Goal: Use online tool/utility: Utilize a website feature to perform a specific function

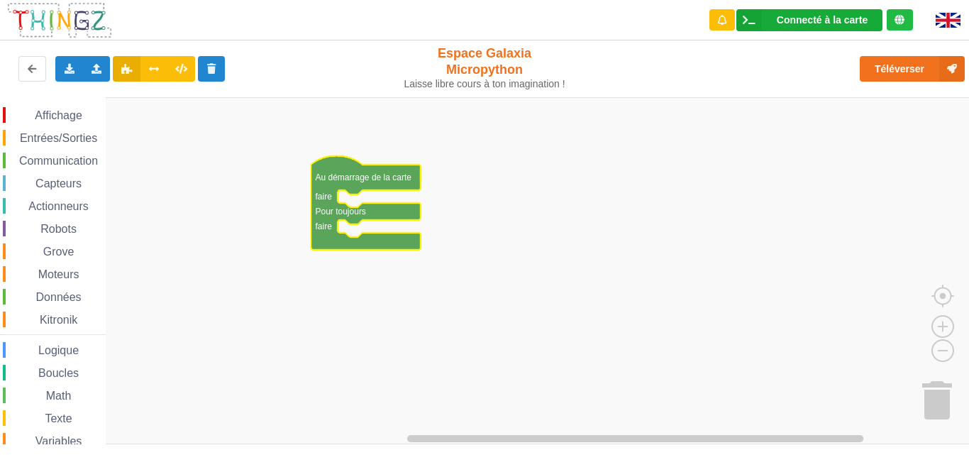
click at [862, 17] on div "Connecté à la carte" at bounding box center [821, 20] width 91 height 10
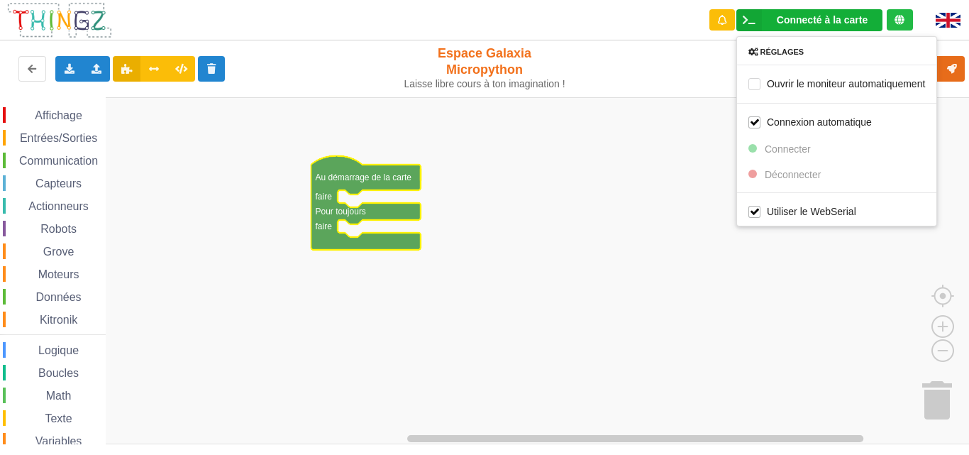
click at [672, 229] on rect "Espace de travail de Blocky" at bounding box center [489, 270] width 979 height 347
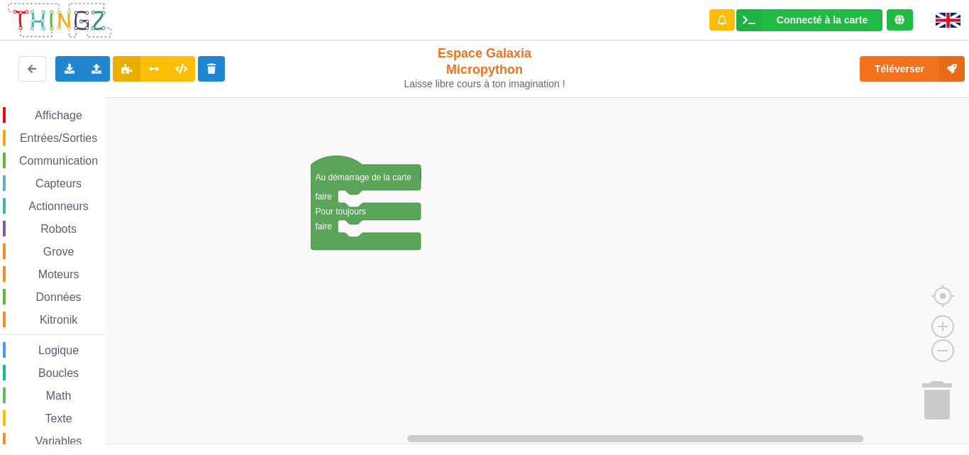
click at [66, 115] on span "Affichage" at bounding box center [58, 115] width 51 height 12
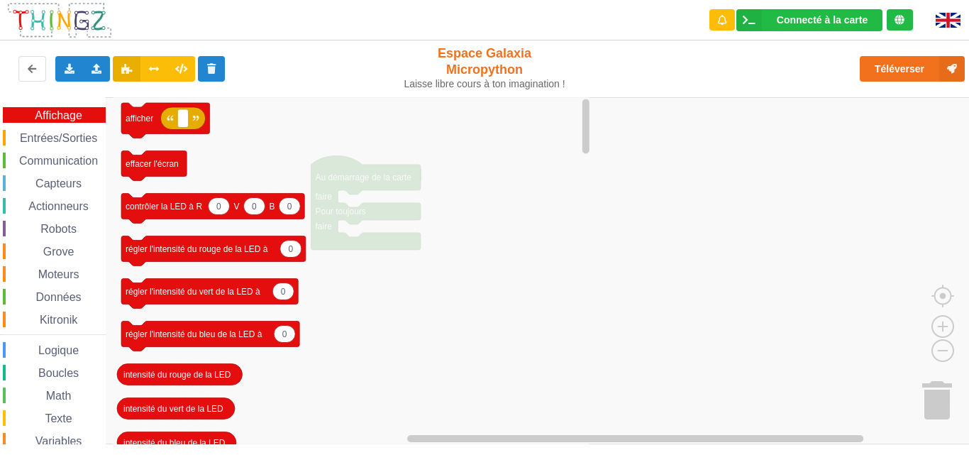
click at [54, 158] on span "Communication" at bounding box center [58, 161] width 83 height 12
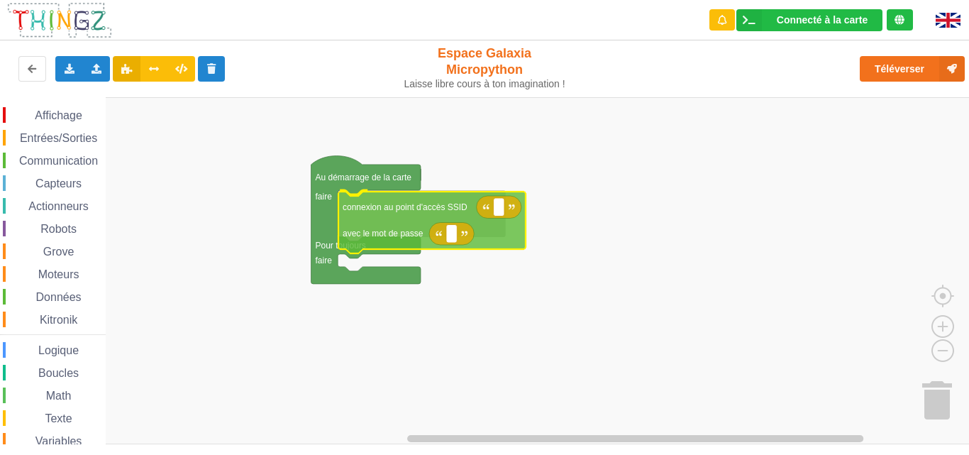
click at [384, 226] on div "Affichage Entrées/Sorties Communication Capteurs Actionneurs Robots Grove Moteu…" at bounding box center [489, 270] width 979 height 347
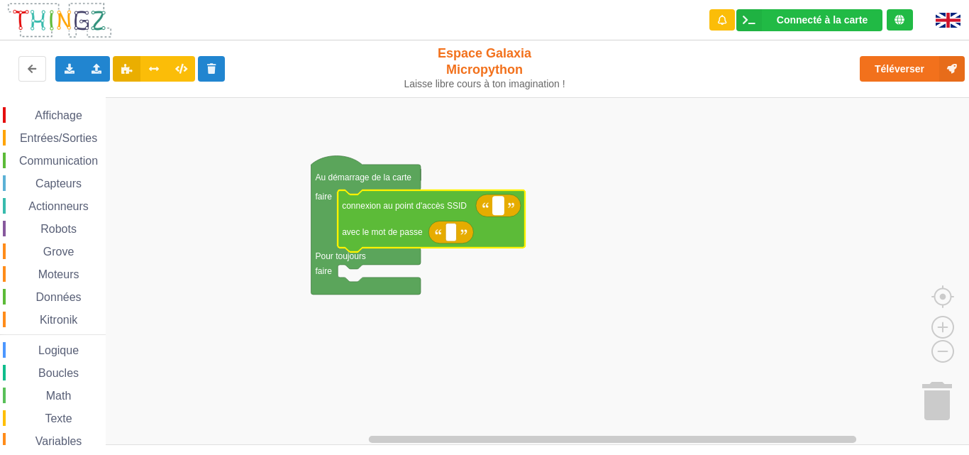
click at [498, 204] on text "Espace de travail de Blocky" at bounding box center [498, 206] width 2 height 10
type input "x"
type input "Xiaomi 11T"
click at [450, 240] on rect "Espace de travail de Blocky" at bounding box center [450, 232] width 11 height 18
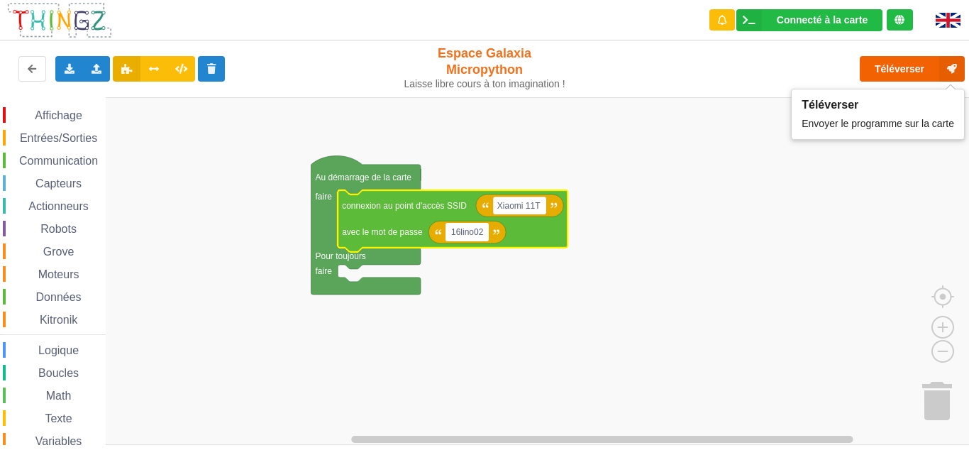
type input "16lino02"
click at [903, 74] on button "Téléverser" at bounding box center [911, 69] width 105 height 26
